Goal: Task Accomplishment & Management: Complete application form

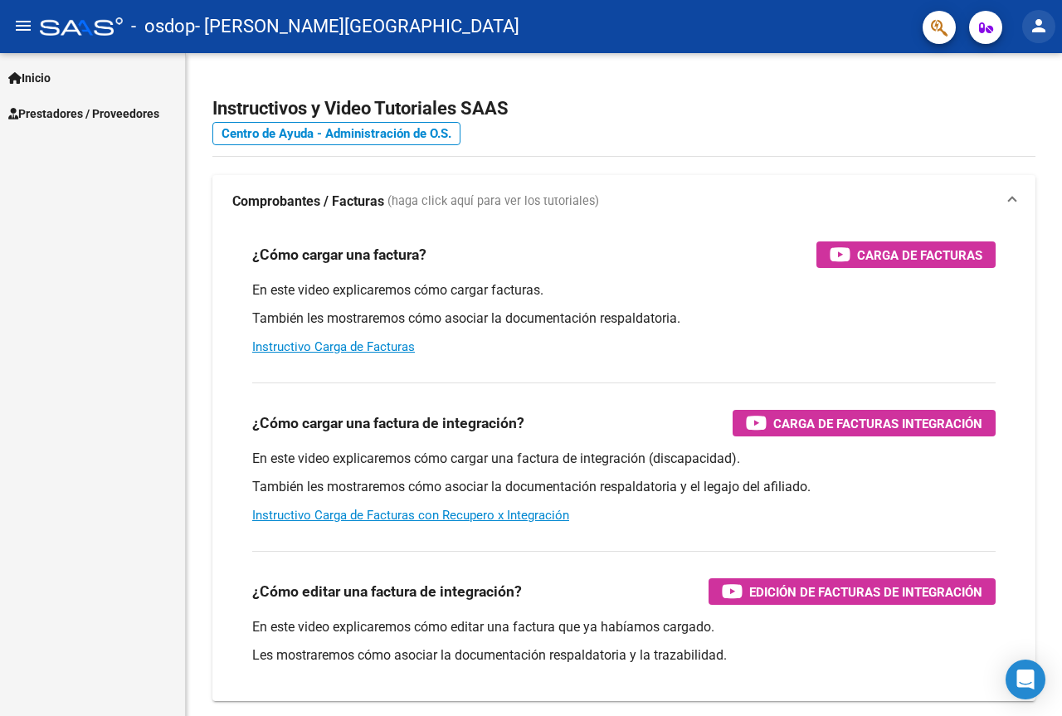
click at [1035, 18] on mat-icon "person" at bounding box center [1039, 26] width 20 height 20
click at [1002, 97] on button "exit_to_app Salir" at bounding box center [1004, 110] width 101 height 40
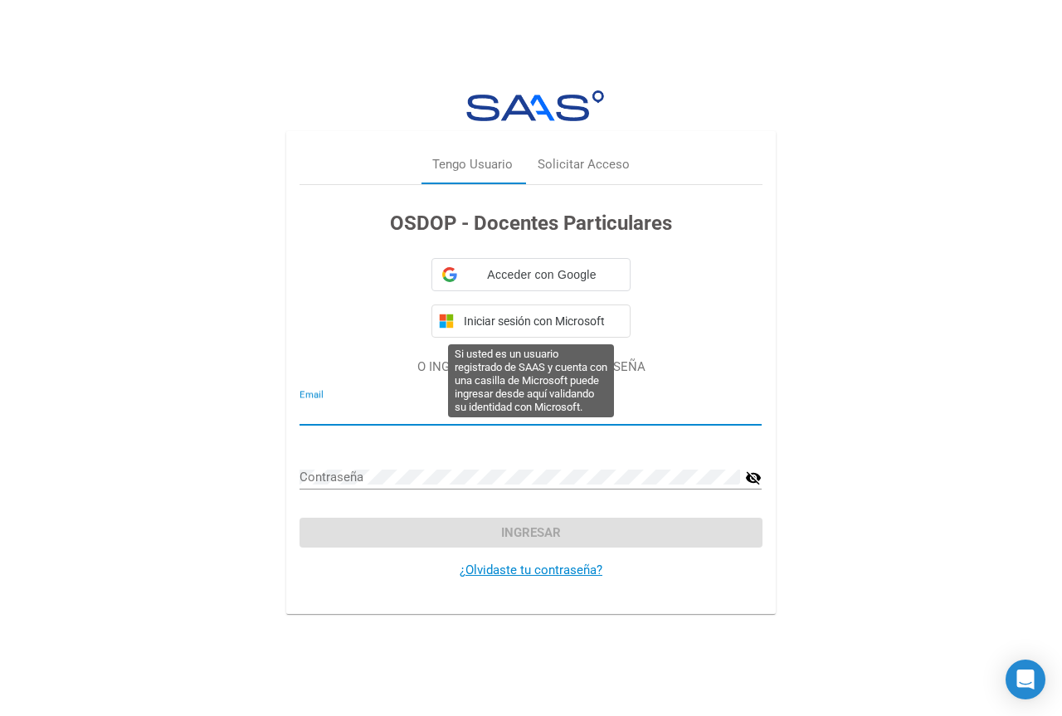
type input "[EMAIL_ADDRESS][DOMAIN_NAME]"
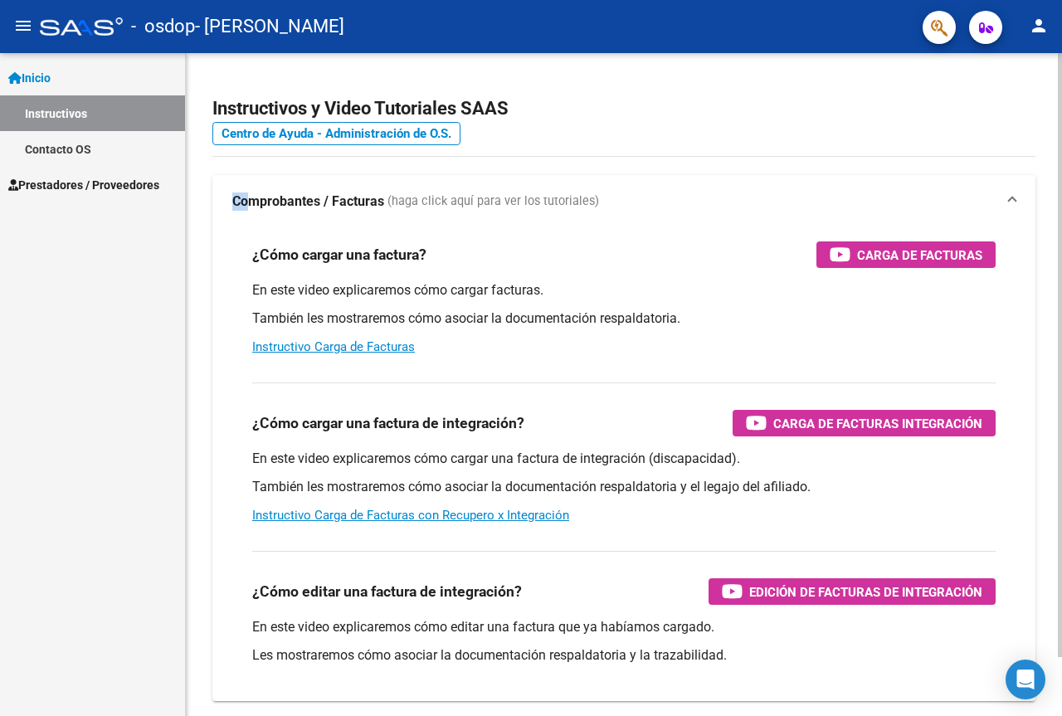
drag, startPoint x: 250, startPoint y: 187, endPoint x: 239, endPoint y: 188, distance: 10.9
click at [232, 192] on mat-expansion-panel-header "Comprobantes / Facturas (haga click aquí para ver los tutoriales)" at bounding box center [623, 201] width 823 height 53
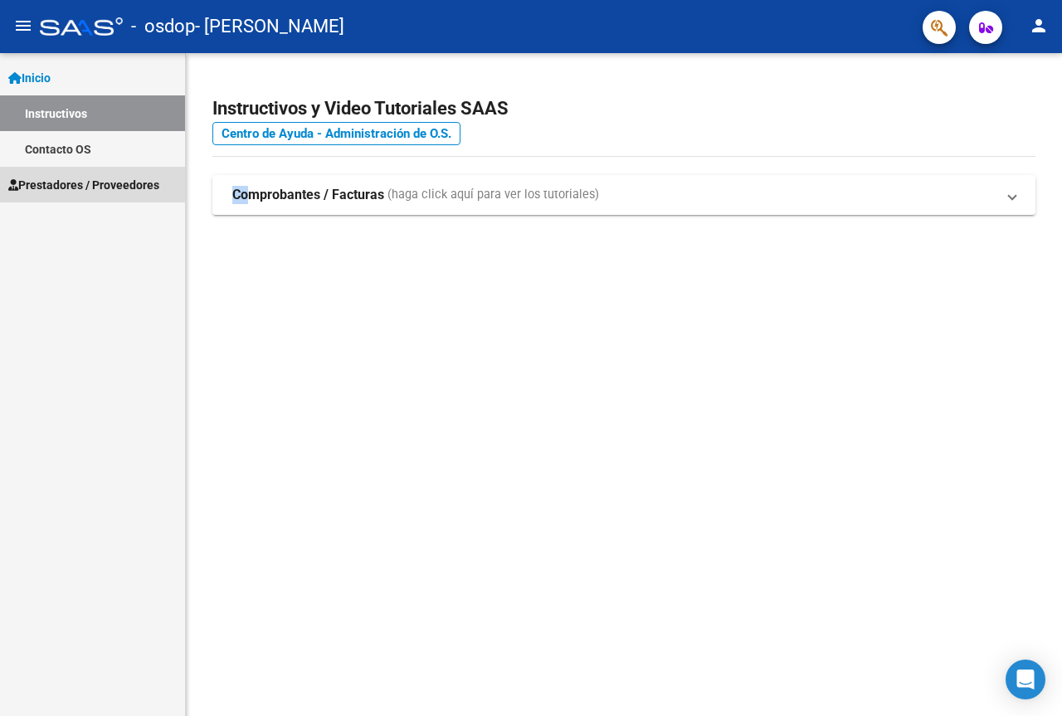
click at [108, 178] on span "Prestadores / Proveedores" at bounding box center [83, 185] width 151 height 18
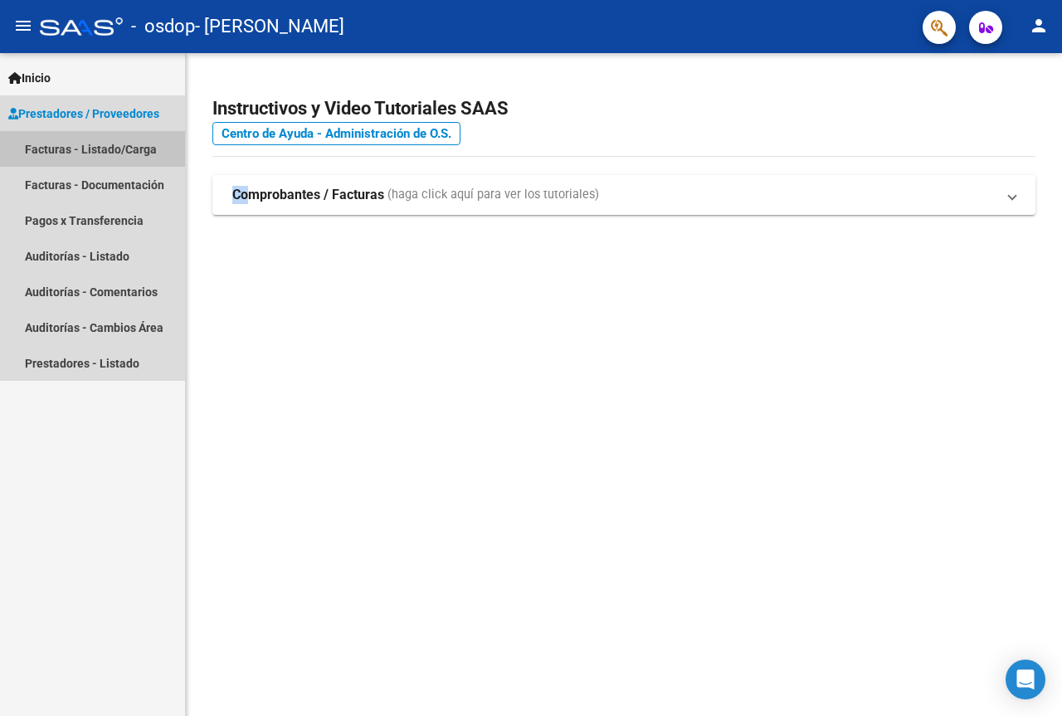
click at [105, 144] on link "Facturas - Listado/Carga" at bounding box center [92, 149] width 185 height 36
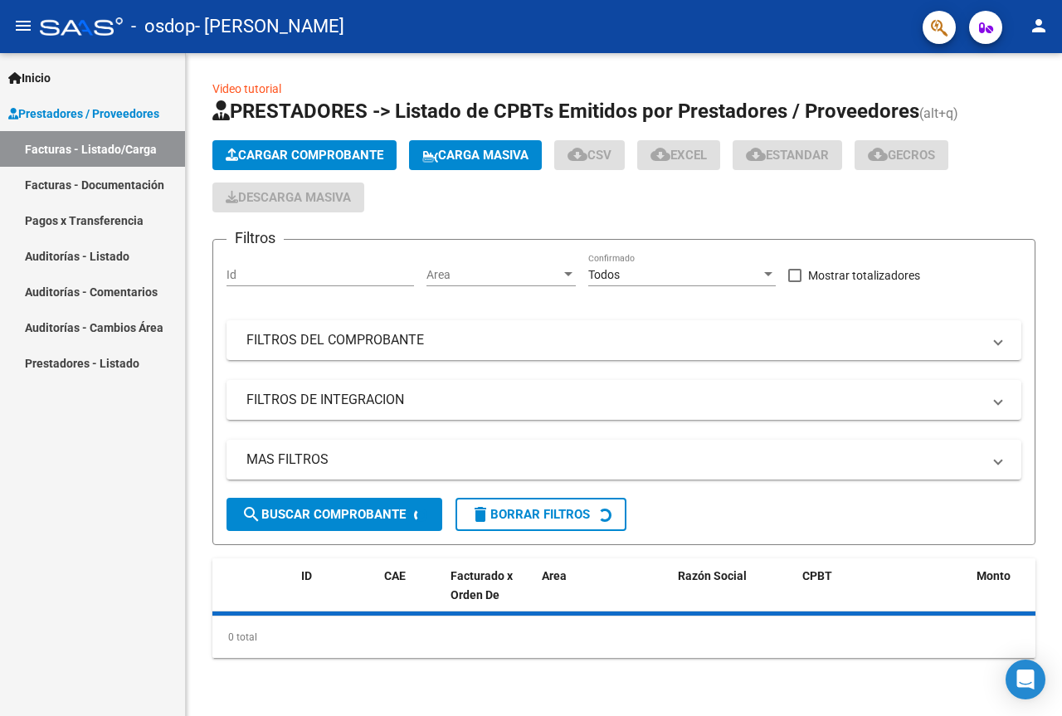
click at [307, 142] on button "Cargar Comprobante" at bounding box center [304, 155] width 184 height 30
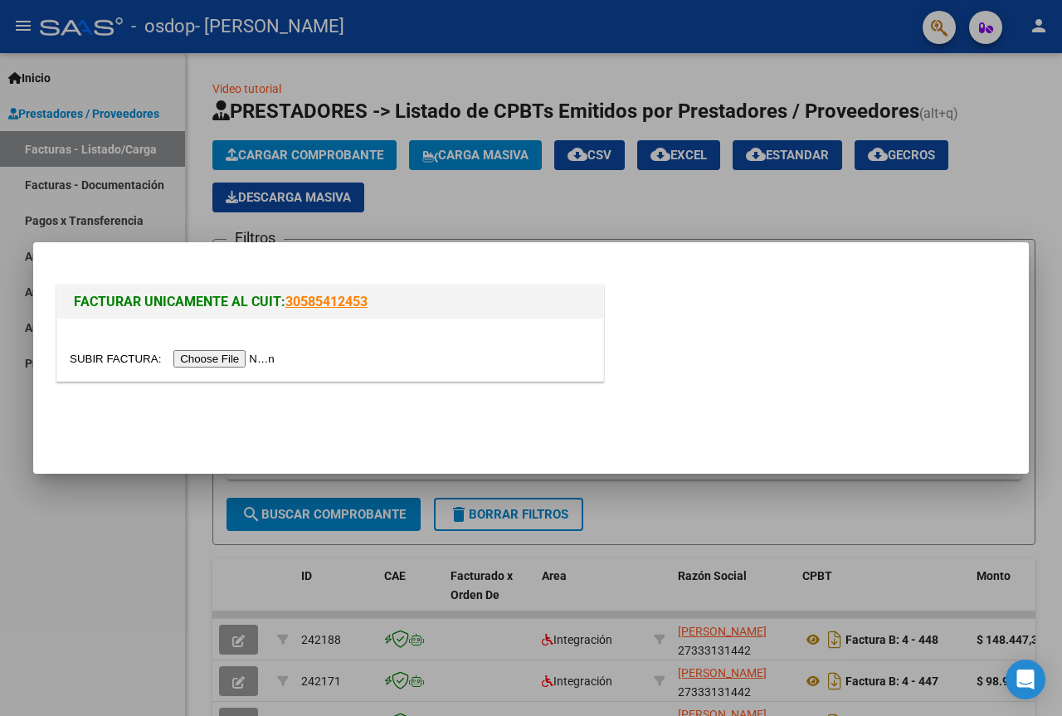
click at [202, 361] on input "file" at bounding box center [175, 358] width 210 height 17
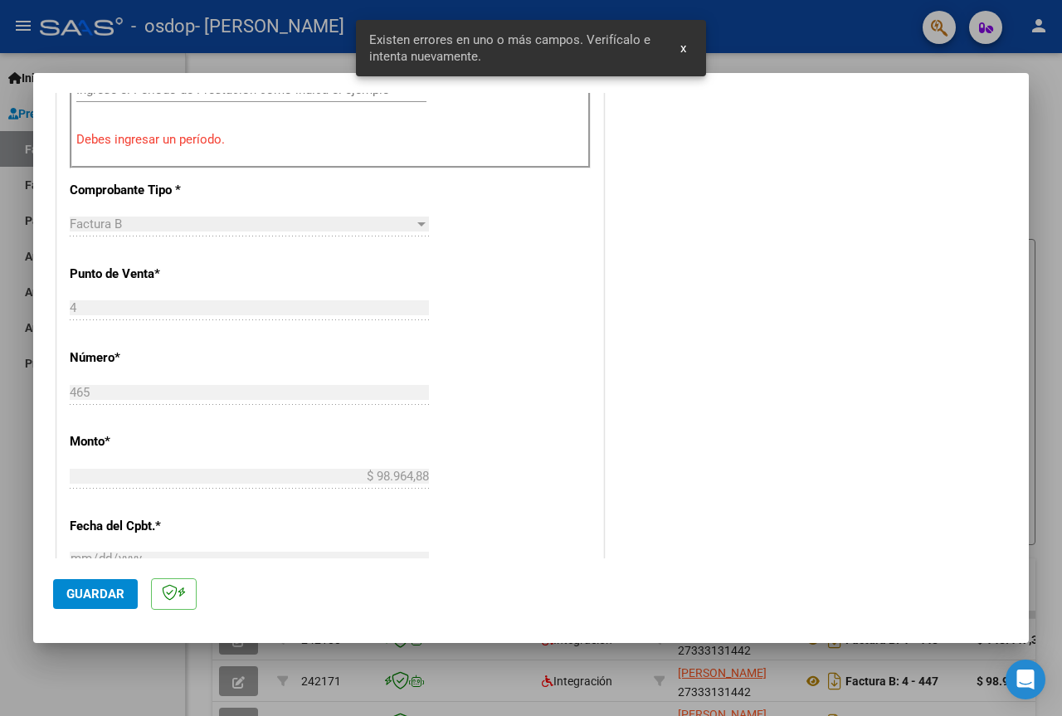
scroll to position [533, 0]
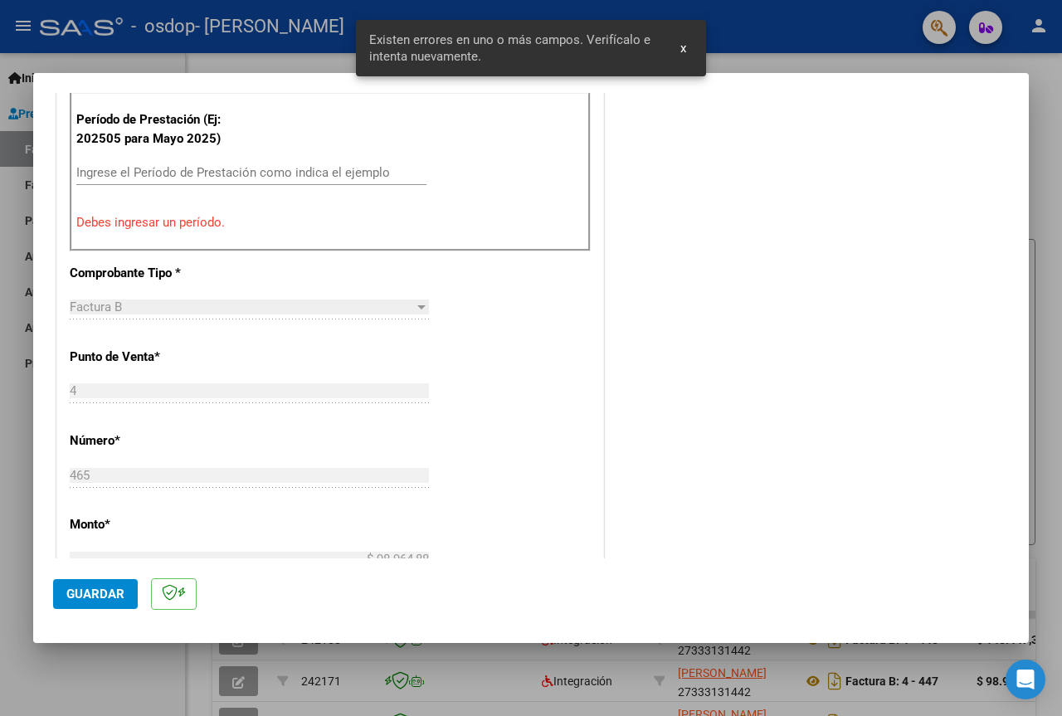
click at [176, 171] on input "Ingrese el Período de Prestación como indica el ejemplo" at bounding box center [251, 172] width 350 height 15
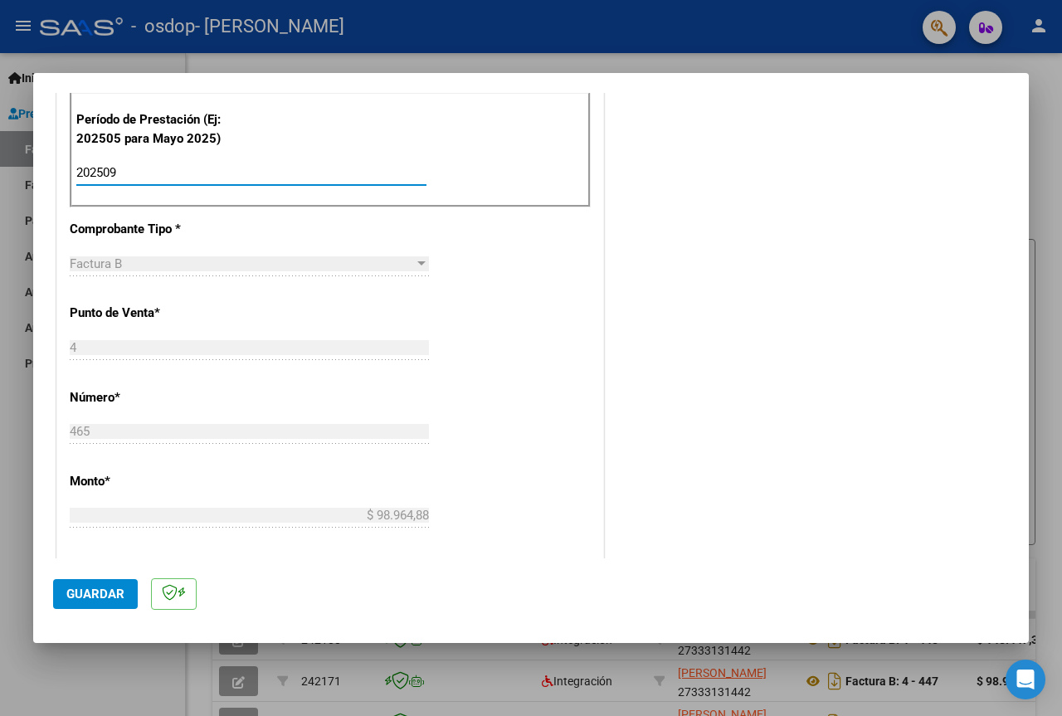
type input "202509"
click at [80, 596] on span "Guardar" at bounding box center [95, 594] width 58 height 15
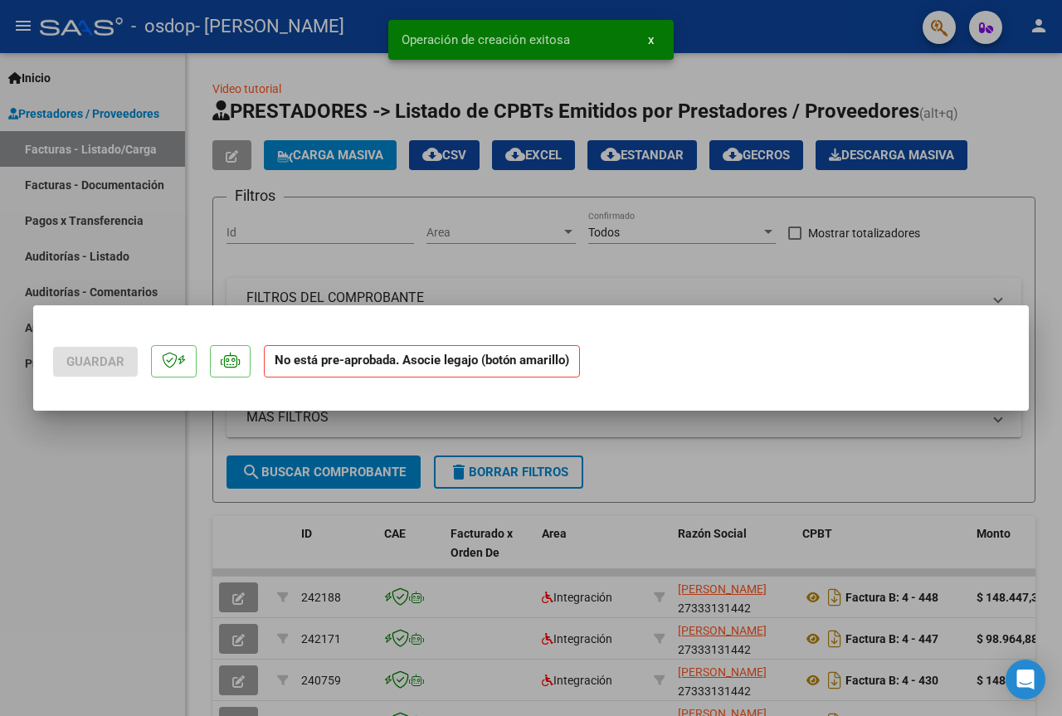
scroll to position [0, 0]
click at [99, 307] on div "Guardar No está pre-aprobada. Asocie legajo (botón amarillo) Operación de creac…" at bounding box center [531, 358] width 1062 height 716
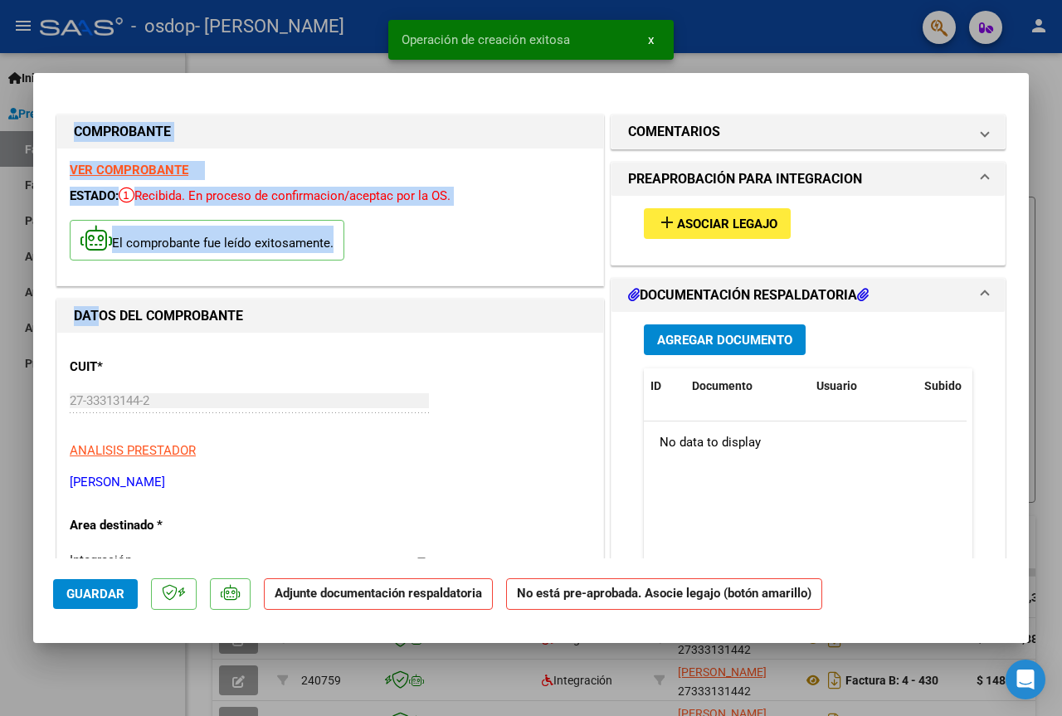
click at [689, 225] on span "Asociar Legajo" at bounding box center [727, 224] width 100 height 15
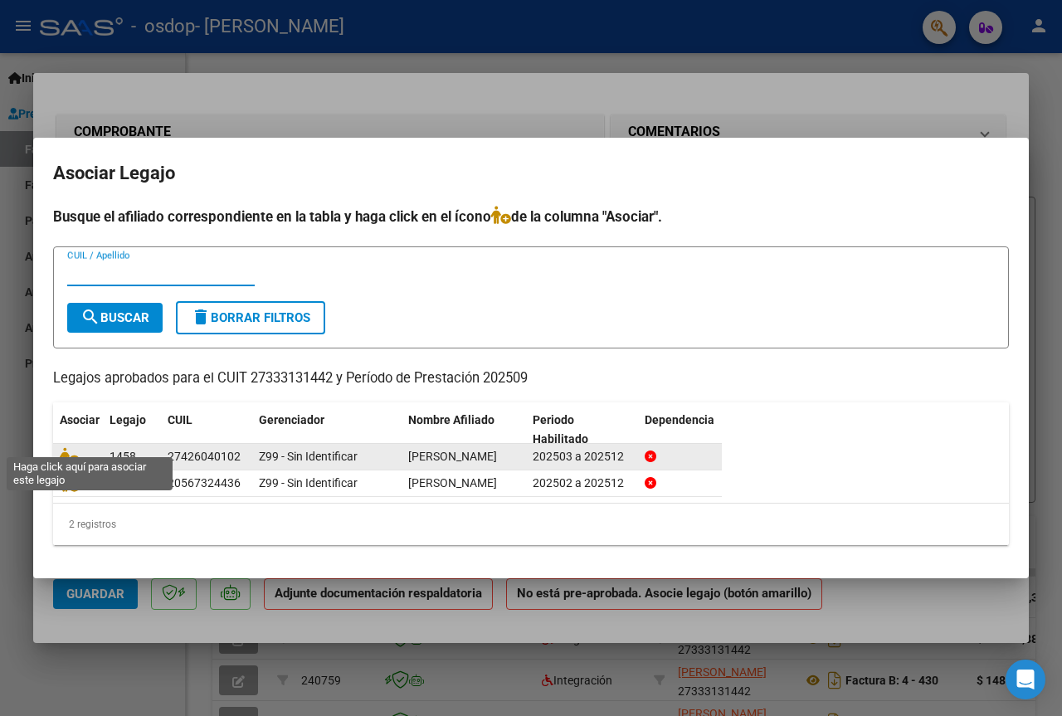
click at [73, 447] on icon at bounding box center [70, 456] width 20 height 18
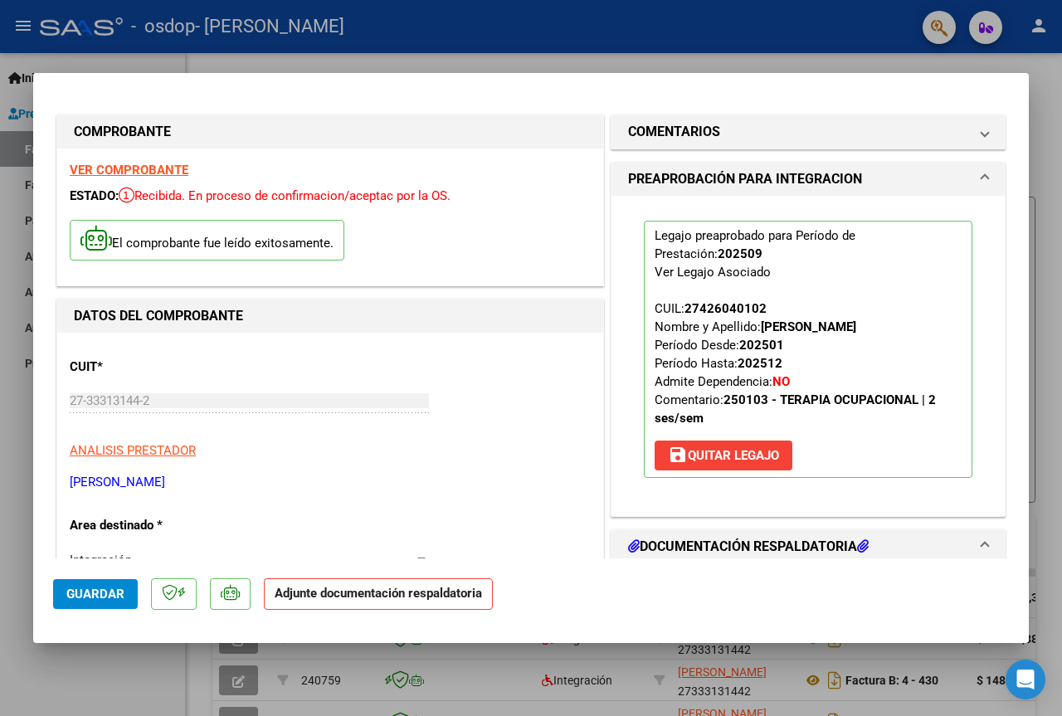
scroll to position [83, 0]
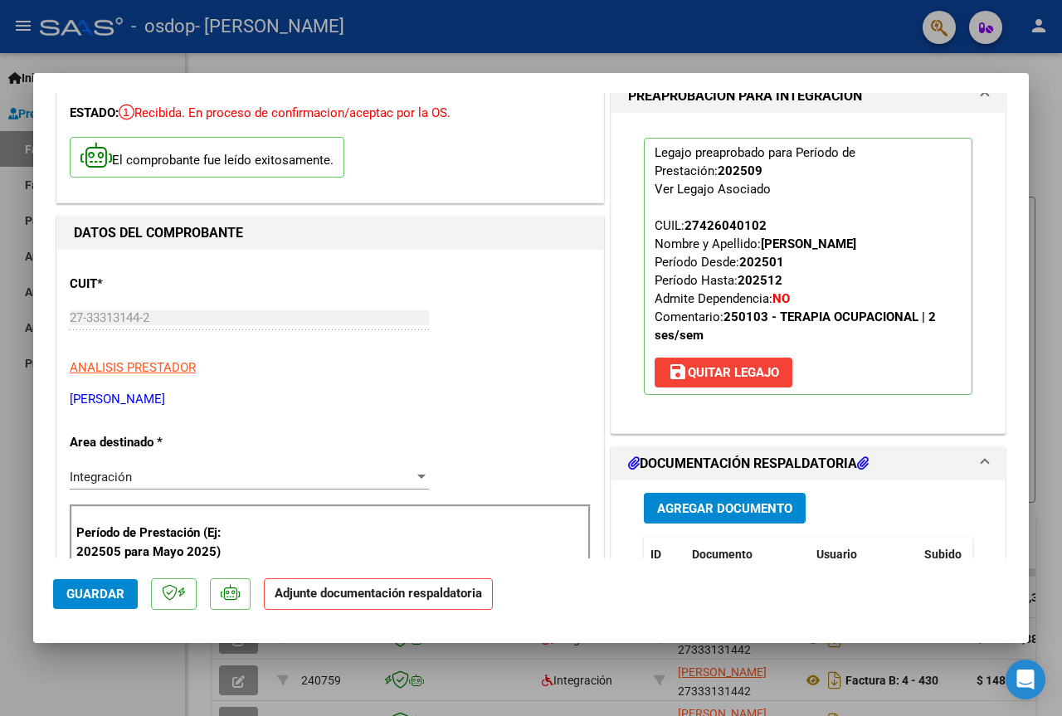
click at [693, 500] on span "Agregar Documento" at bounding box center [724, 507] width 135 height 15
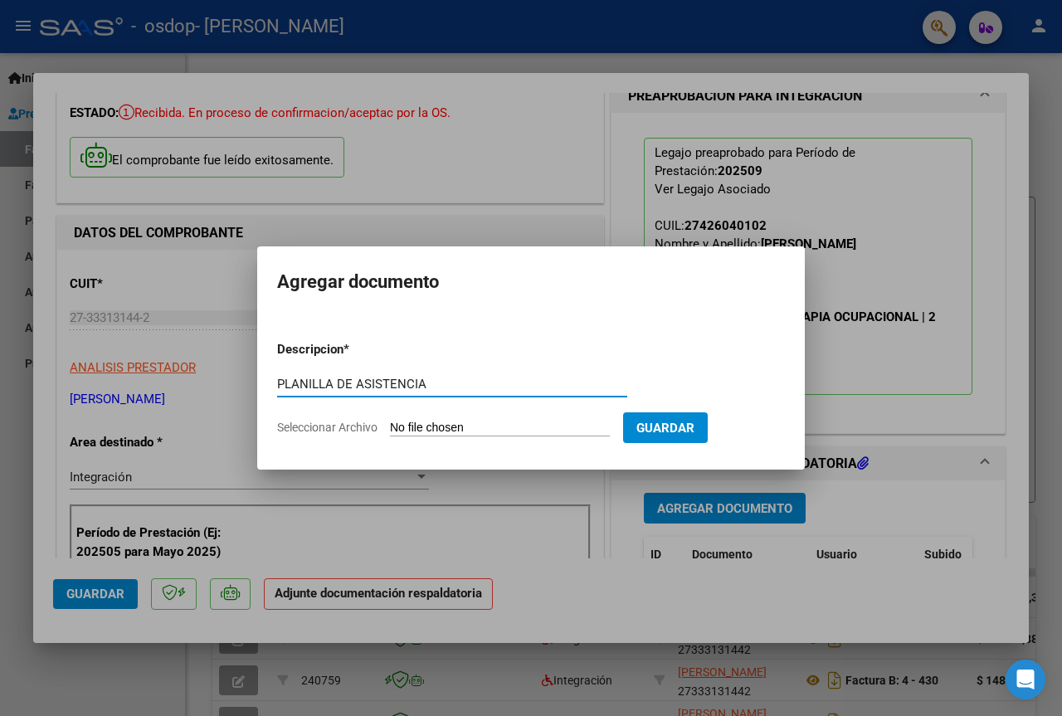
type input "PLANILLA DE ASISTENCIA"
click at [463, 413] on form "Descripcion * PLANILLA DE ASISTENCIA Escriba aquí una descripcion Seleccionar A…" at bounding box center [531, 388] width 508 height 121
click at [463, 422] on input "Seleccionar Archivo" at bounding box center [500, 429] width 220 height 16
type input "C:\fakepath\[PERSON_NAME] 09 t.o.pdf"
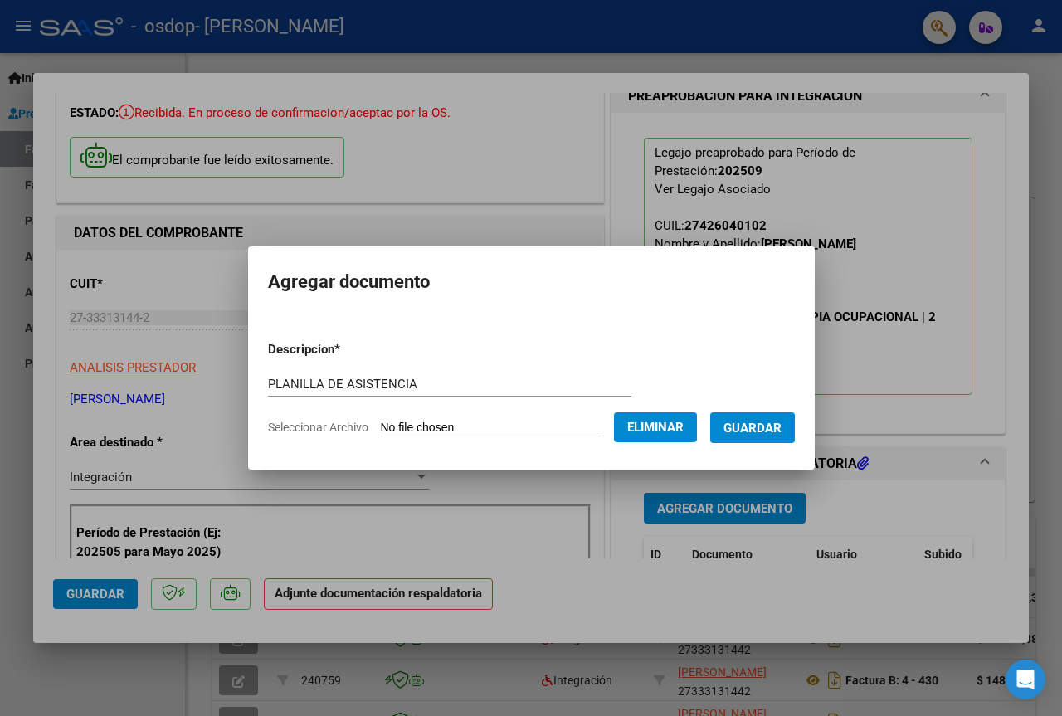
click at [757, 430] on span "Guardar" at bounding box center [752, 428] width 58 height 15
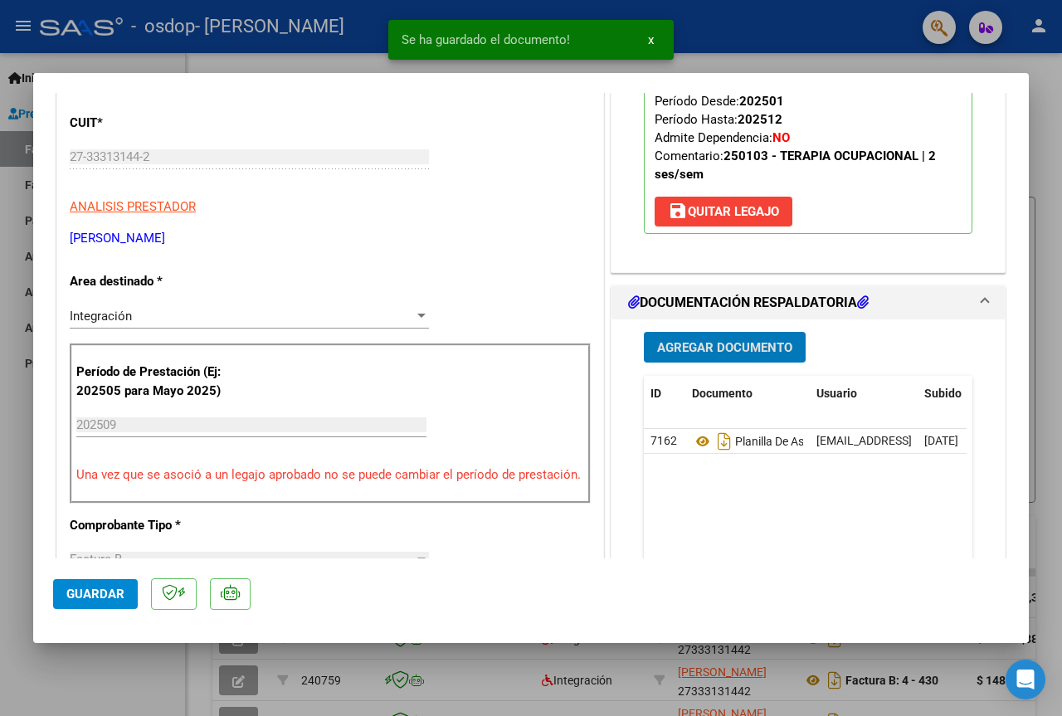
scroll to position [249, 0]
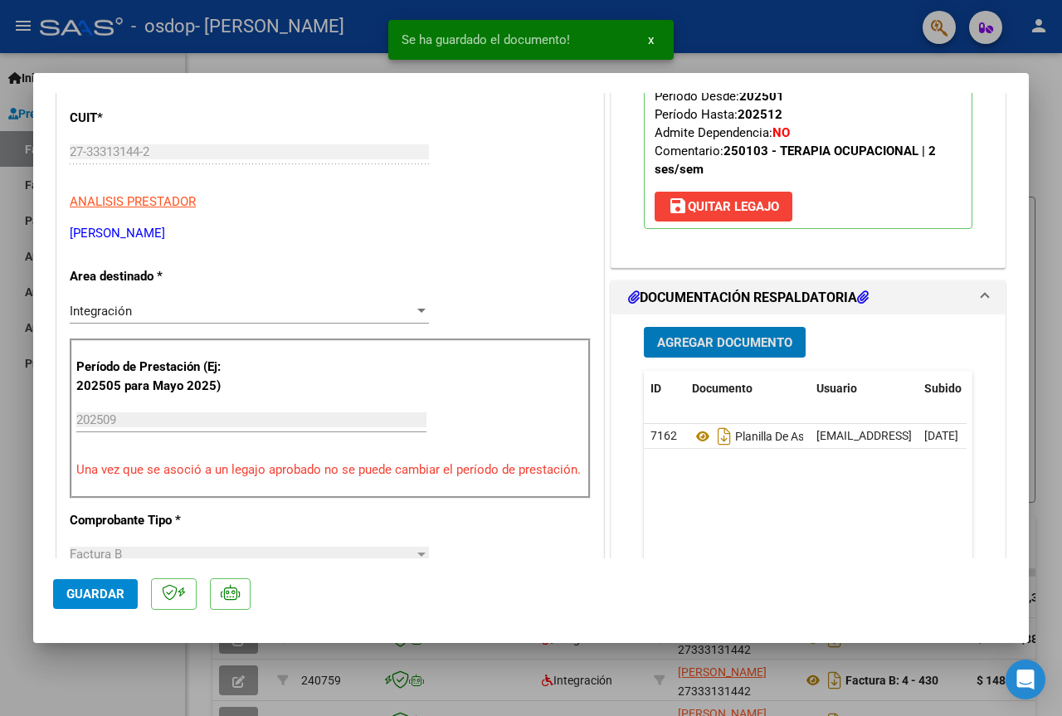
click at [111, 593] on span "Guardar" at bounding box center [95, 594] width 58 height 15
click at [160, 648] on div at bounding box center [531, 358] width 1062 height 716
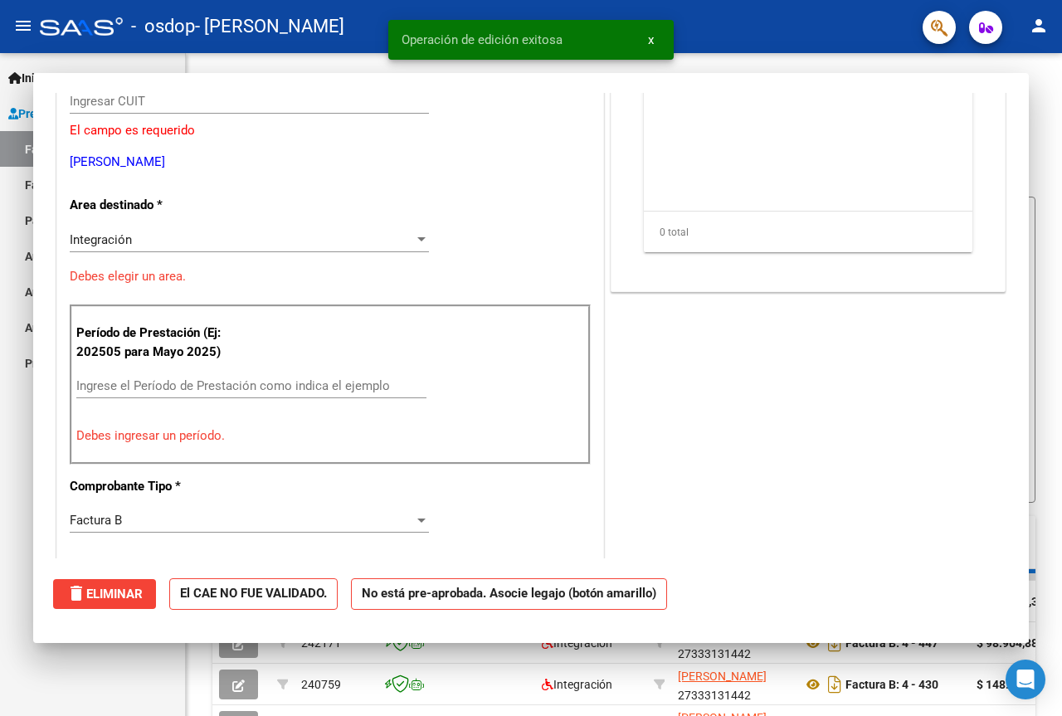
scroll to position [0, 0]
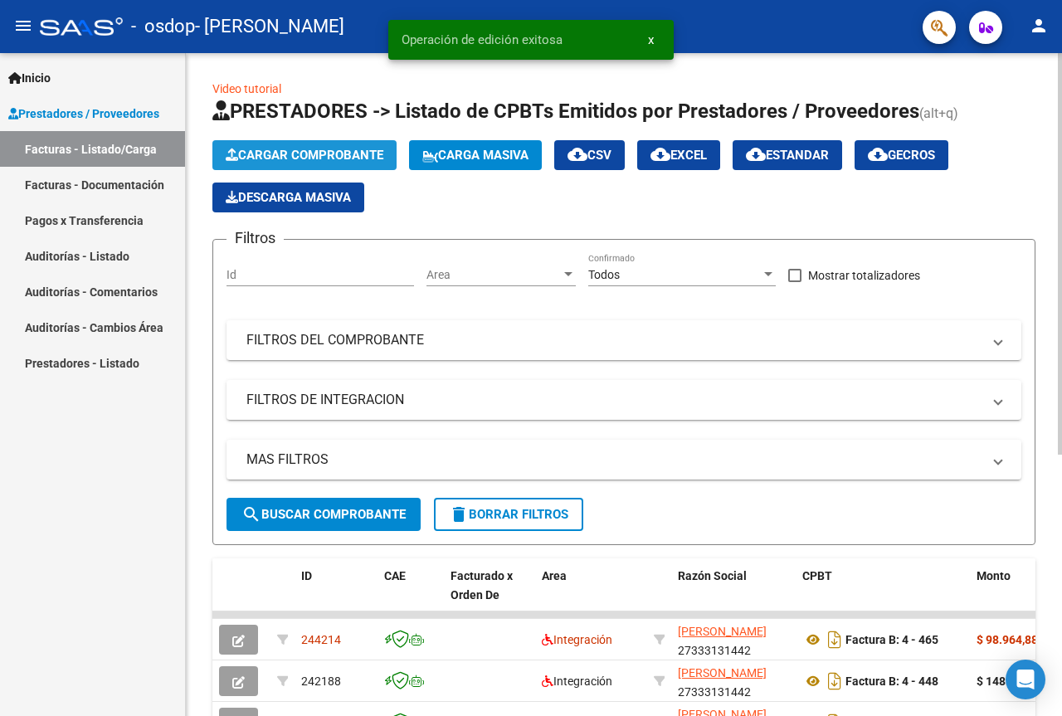
click at [236, 153] on icon "button" at bounding box center [232, 154] width 12 height 12
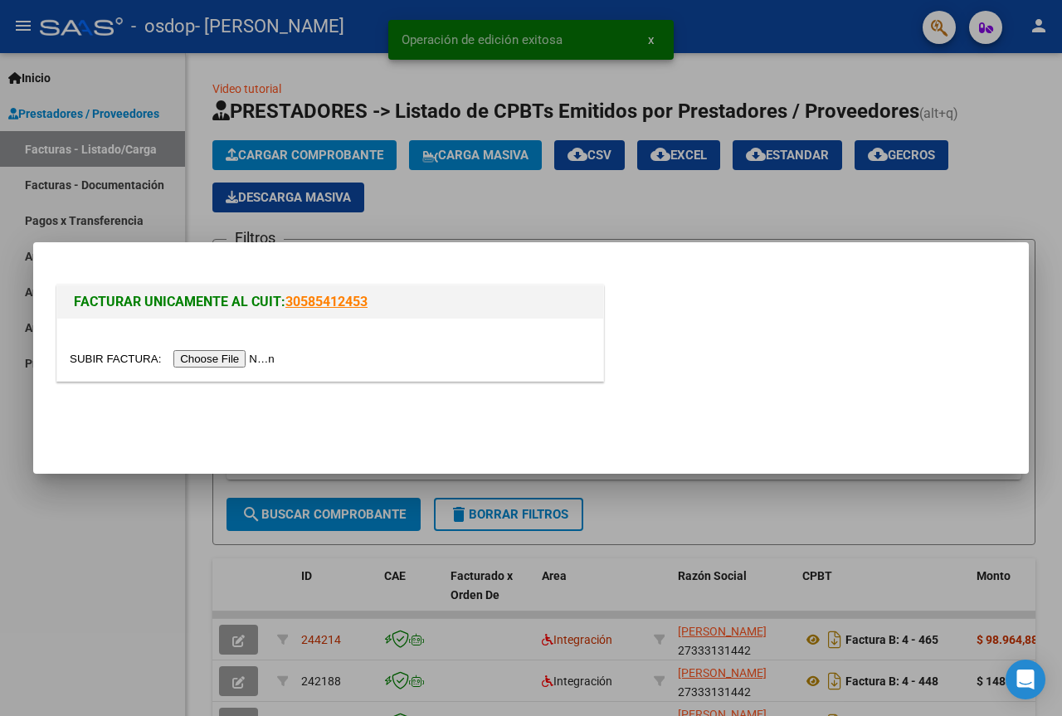
click at [247, 364] on input "file" at bounding box center [175, 358] width 210 height 17
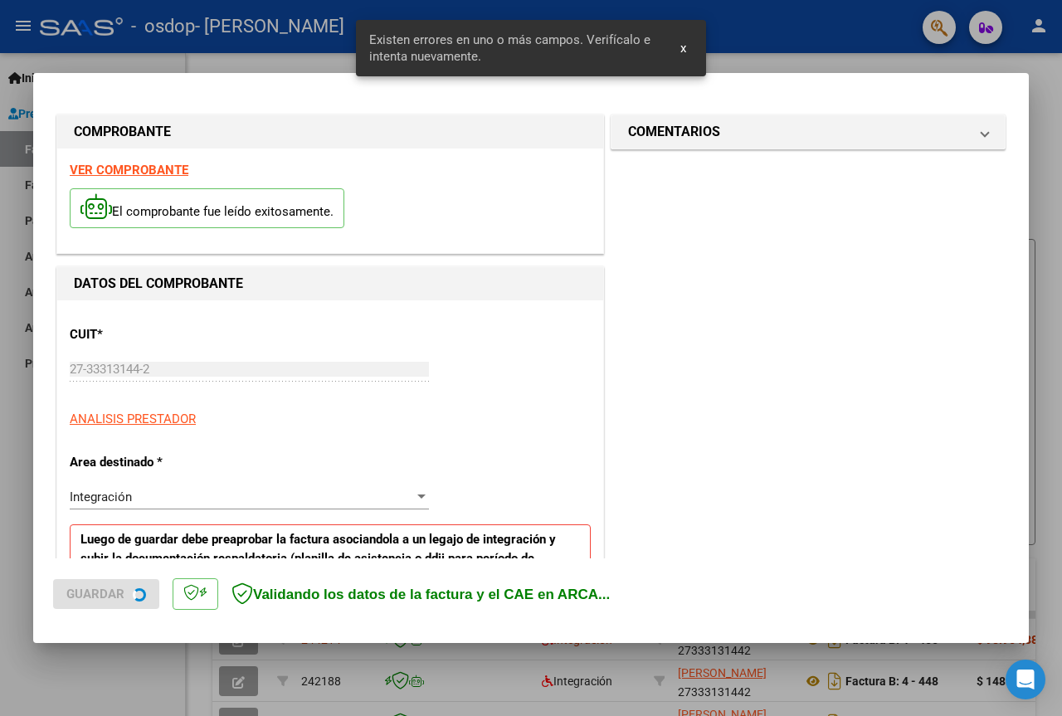
scroll to position [333, 0]
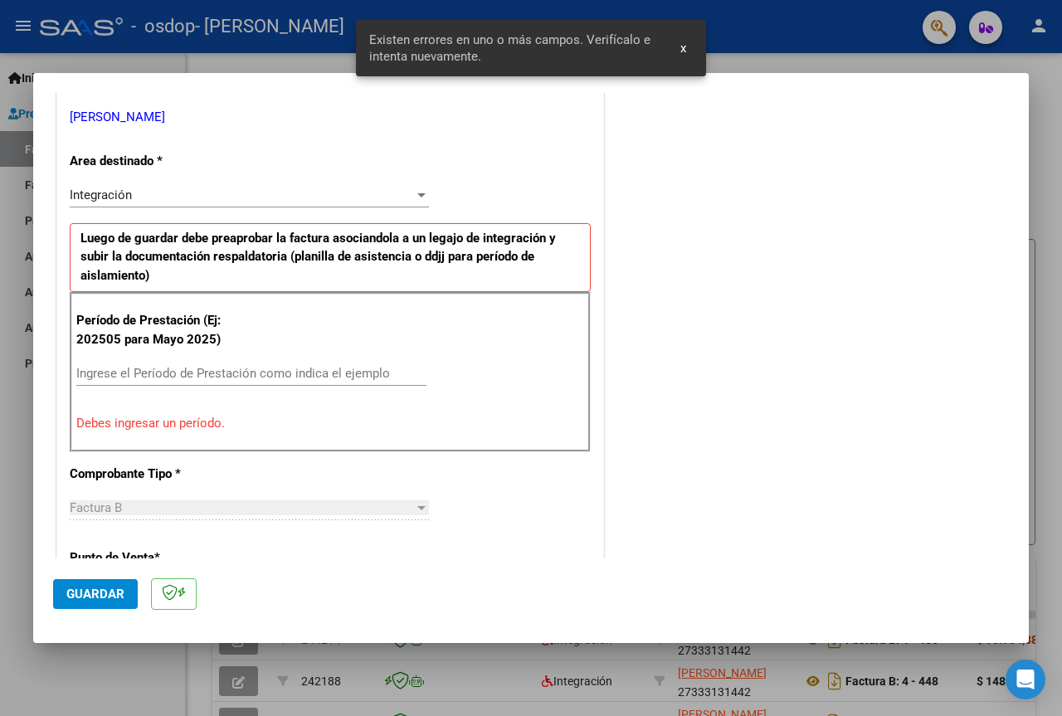
click at [227, 372] on input "Ingrese el Período de Prestación como indica el ejemplo" at bounding box center [251, 373] width 350 height 15
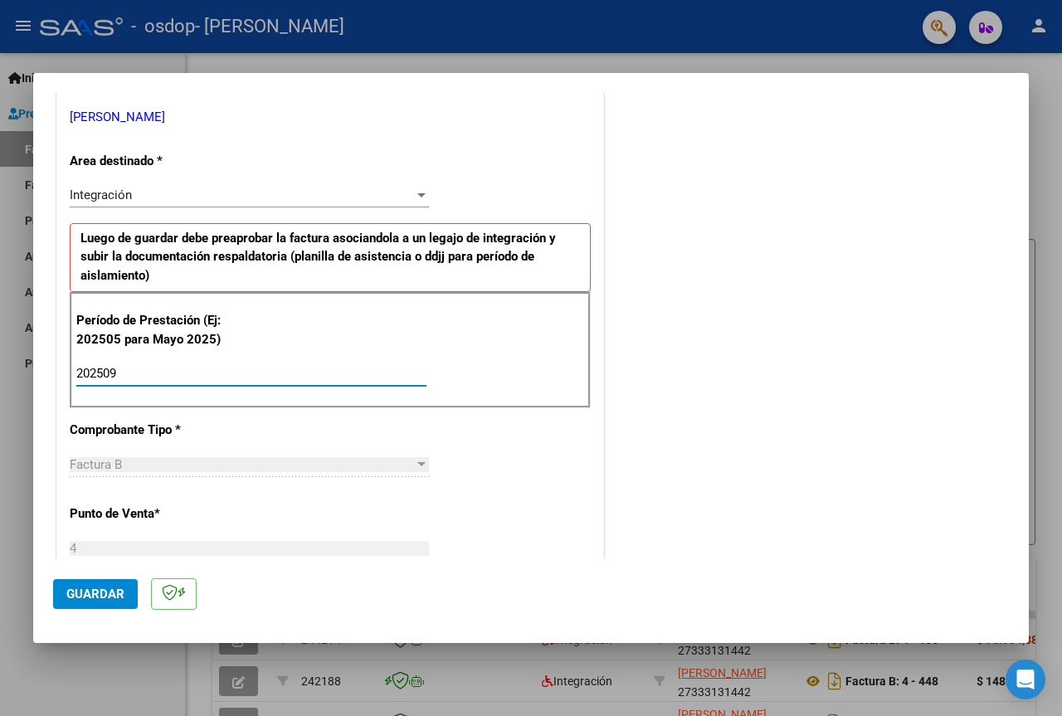
type input "202509"
click at [101, 599] on span "Guardar" at bounding box center [95, 594] width 58 height 15
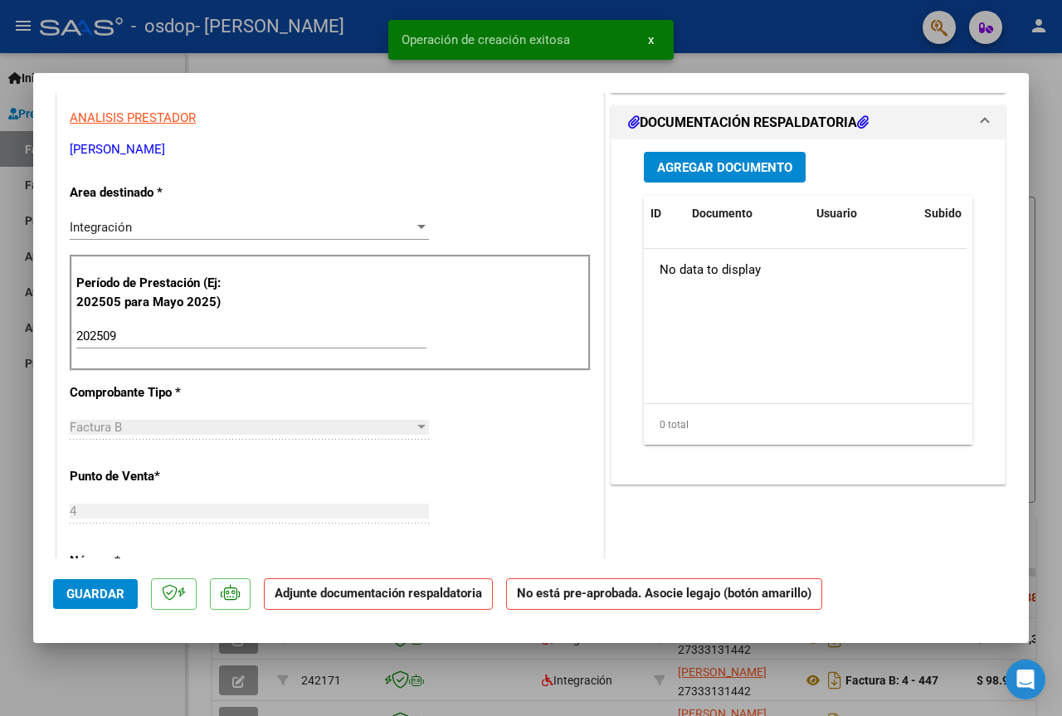
scroll to position [0, 0]
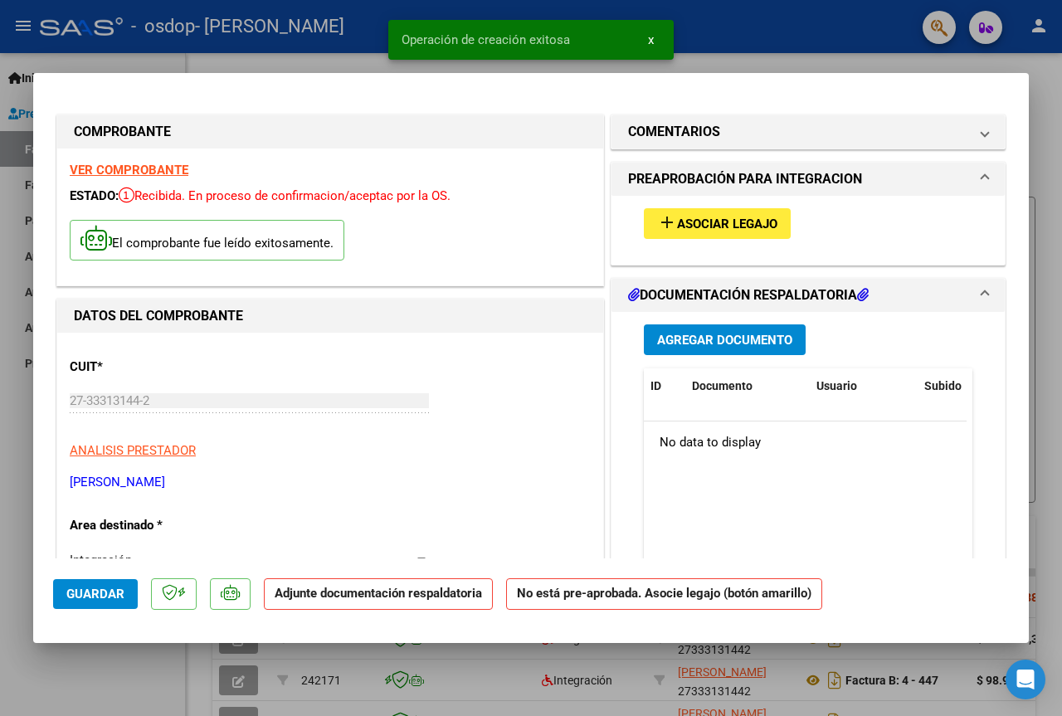
click at [706, 222] on span "Asociar Legajo" at bounding box center [727, 224] width 100 height 15
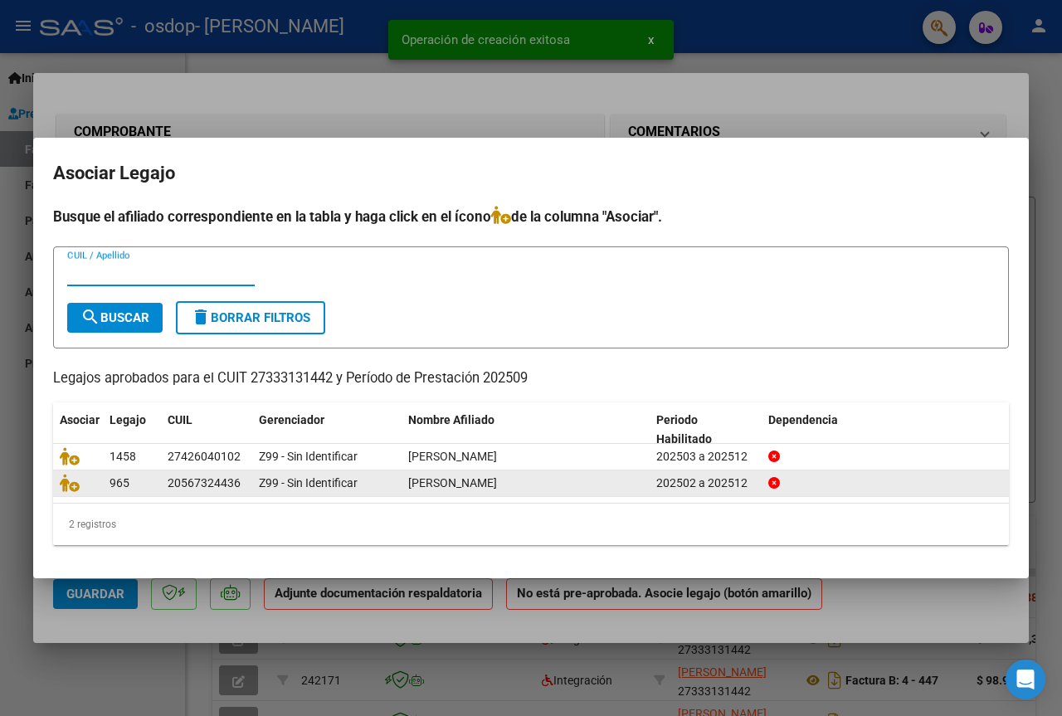
click at [54, 490] on datatable-body-cell at bounding box center [78, 483] width 50 height 26
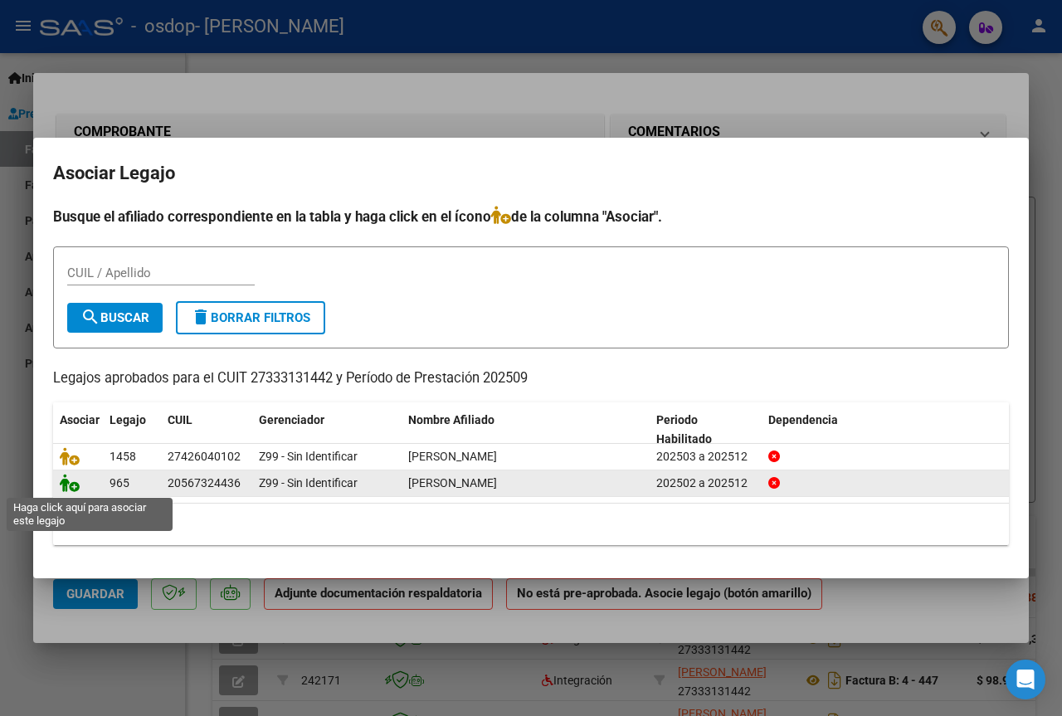
click at [71, 486] on icon at bounding box center [70, 483] width 20 height 18
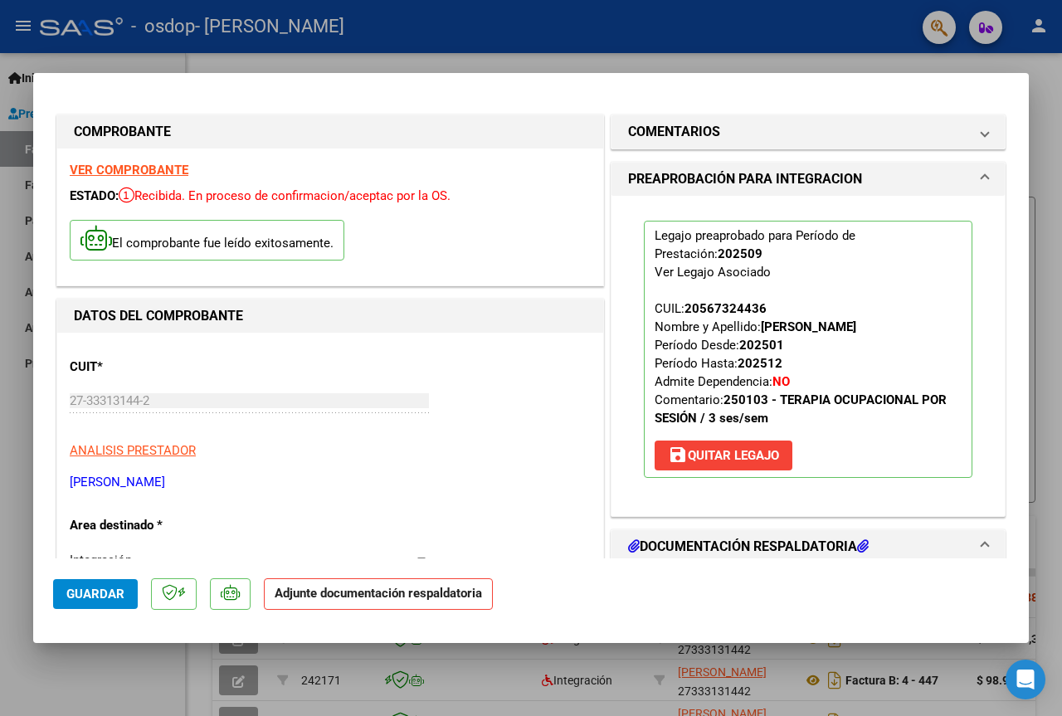
scroll to position [332, 0]
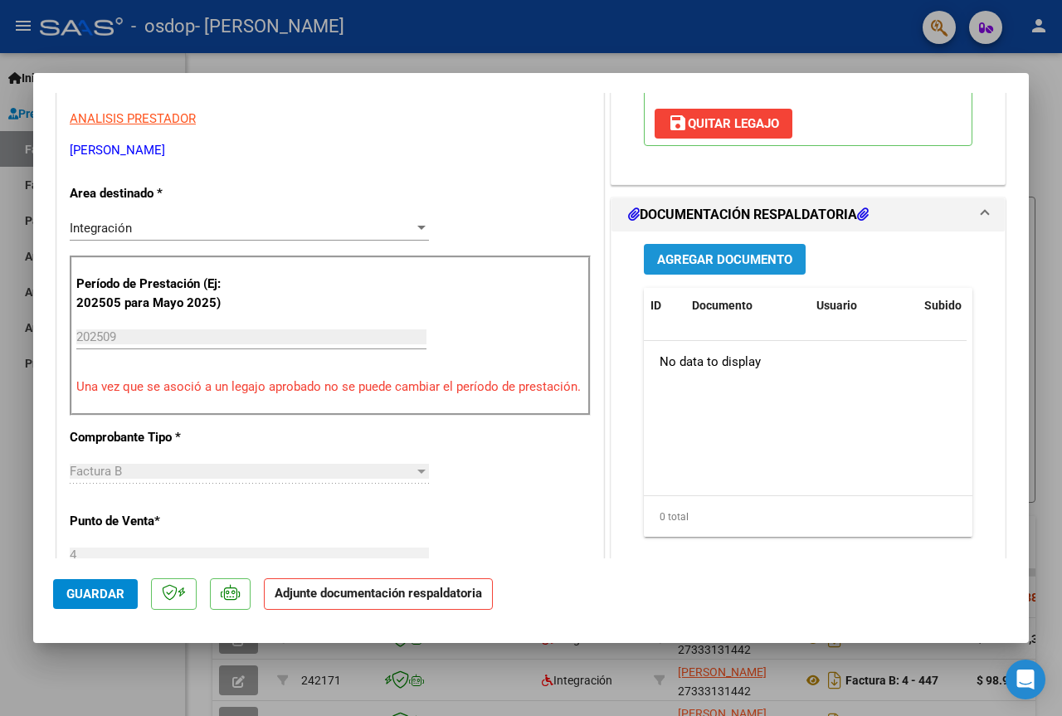
click at [677, 264] on span "Agregar Documento" at bounding box center [724, 259] width 135 height 15
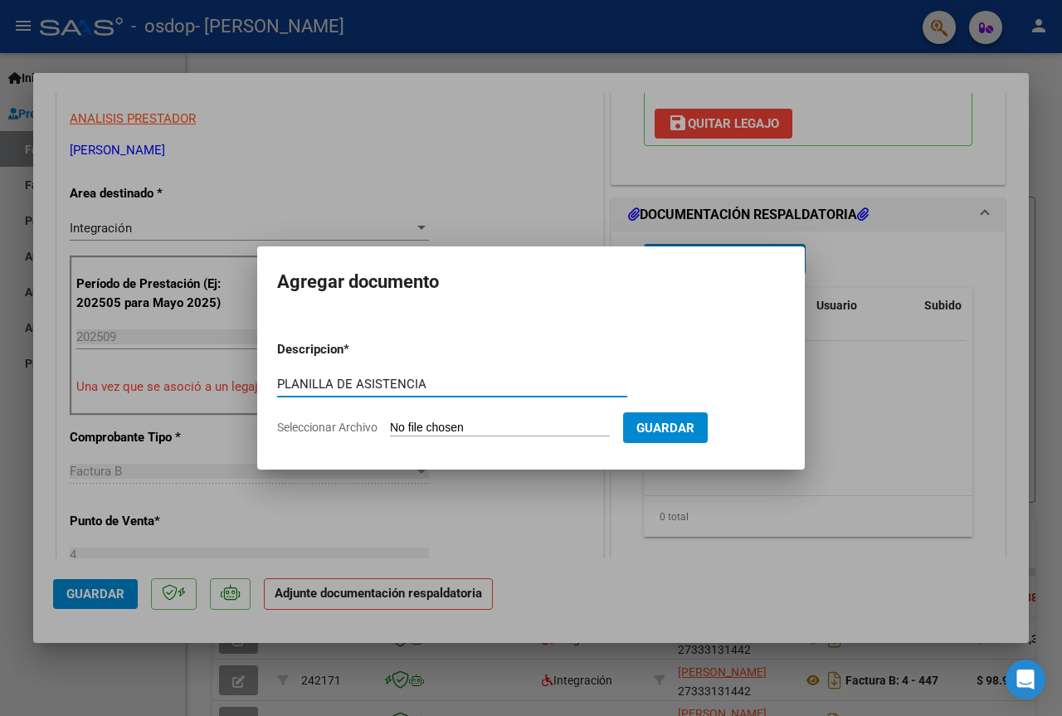
type input "PLANILLA DE ASISTENCIA"
click at [454, 429] on input "Seleccionar Archivo" at bounding box center [500, 429] width 220 height 16
type input "C:\fakepath\[PERSON_NAME] 09.pdf"
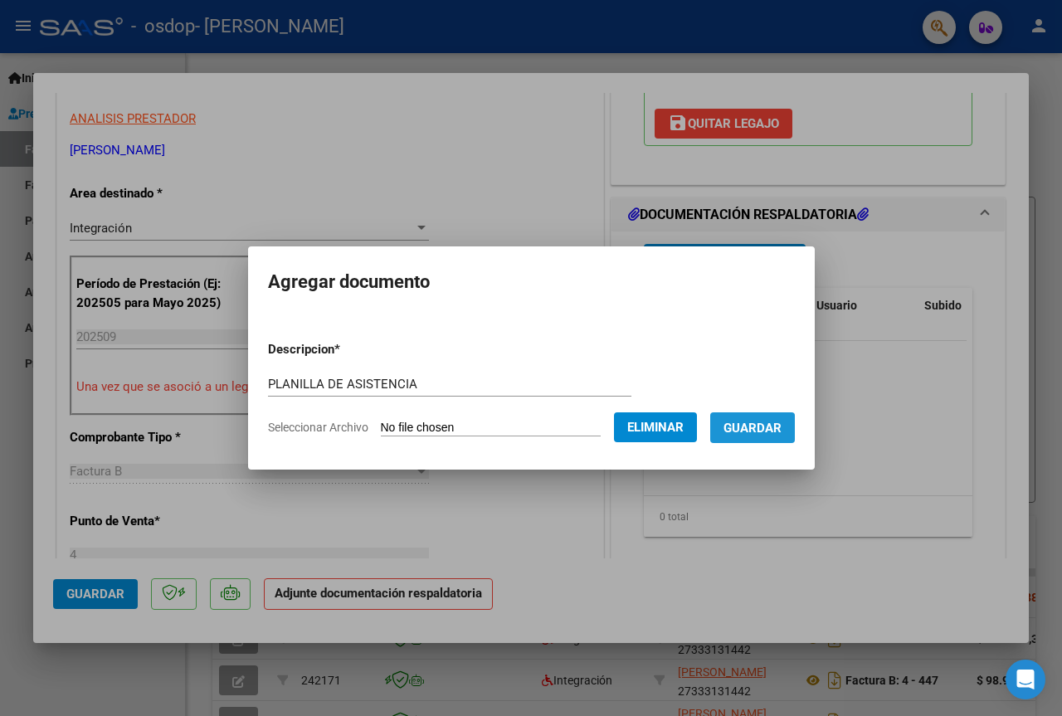
click at [760, 435] on span "Guardar" at bounding box center [752, 428] width 58 height 15
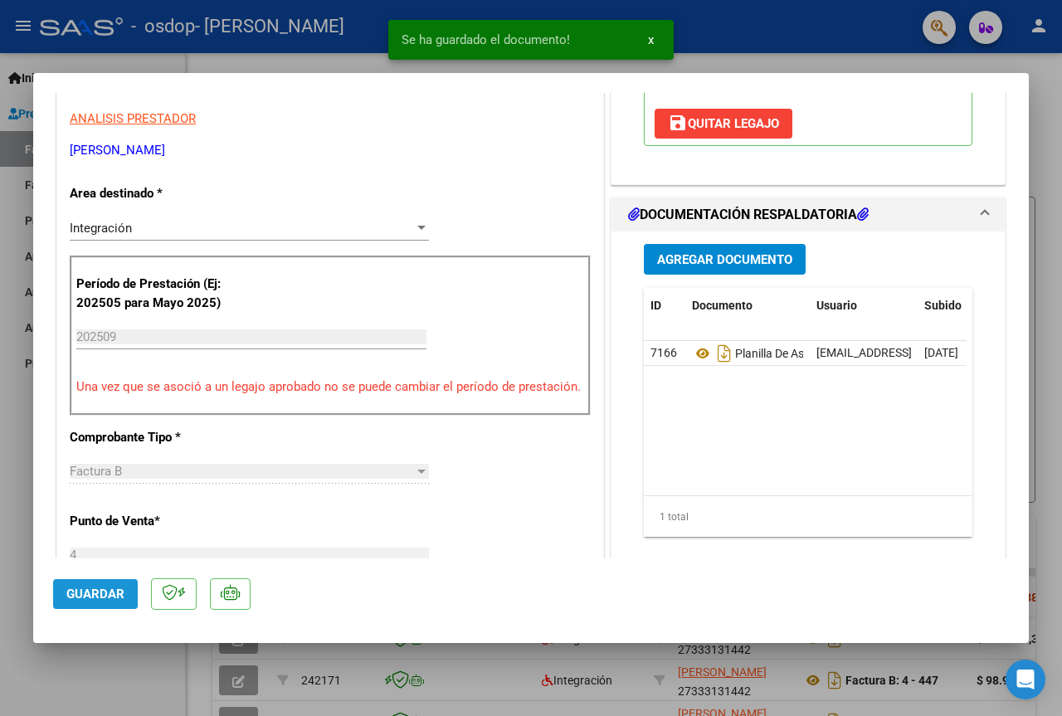
click at [82, 591] on span "Guardar" at bounding box center [95, 594] width 58 height 15
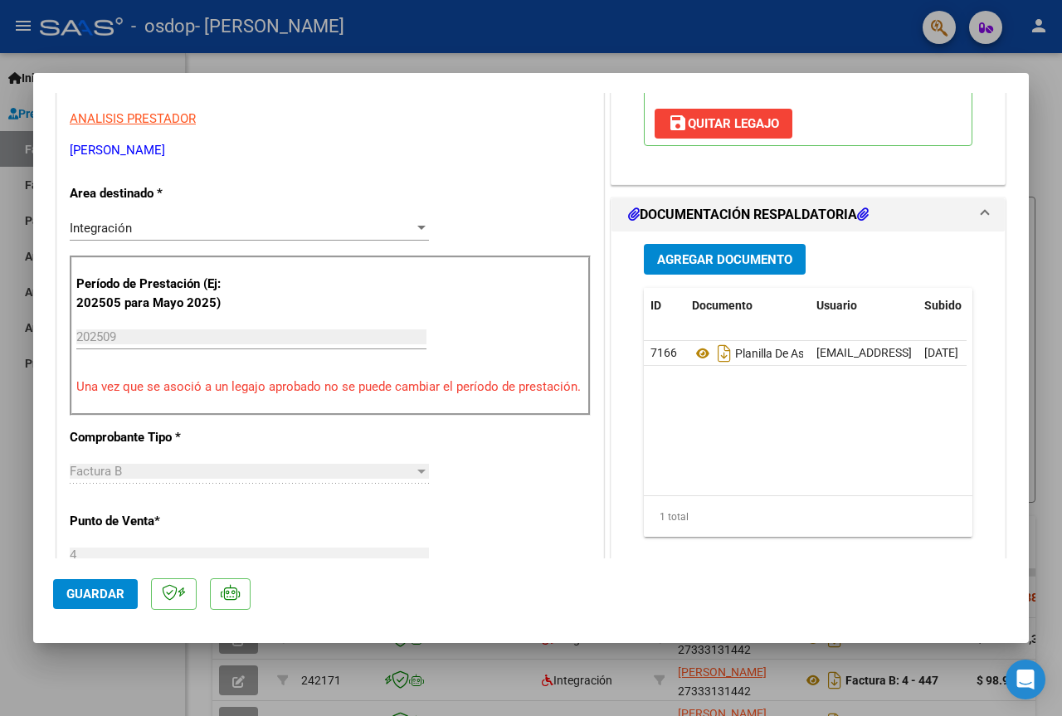
click at [133, 657] on div at bounding box center [531, 358] width 1062 height 716
